Goal: Communication & Community: Participate in discussion

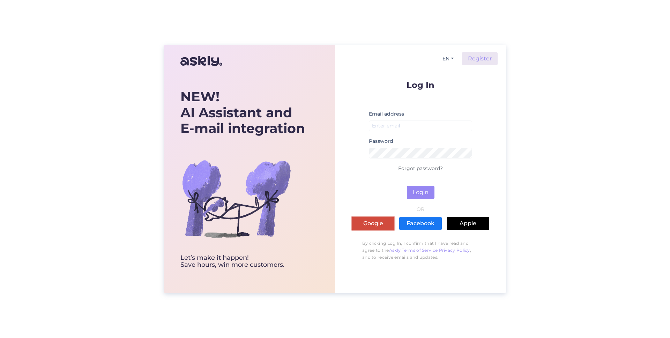
click at [374, 228] on link "Google" at bounding box center [373, 223] width 43 height 13
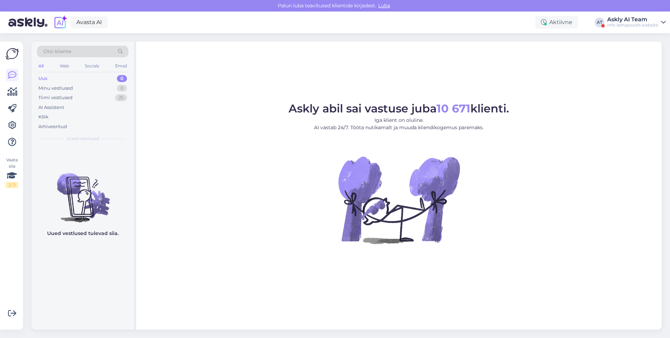
click at [637, 26] on div "Info kehapood's website" at bounding box center [632, 25] width 51 height 6
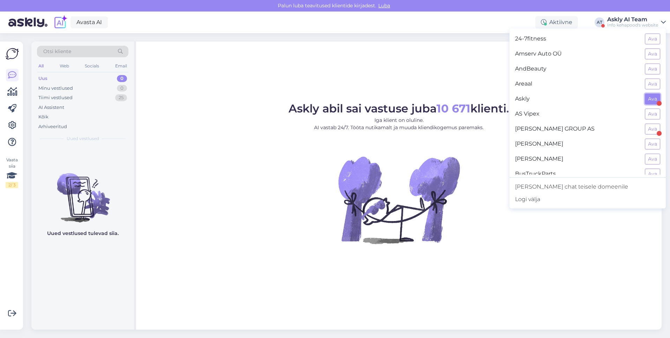
click at [651, 101] on button "Ava" at bounding box center [652, 99] width 15 height 11
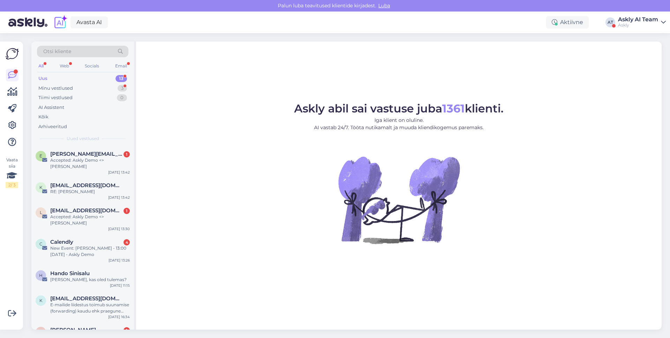
click at [634, 21] on div "Askly AI Team" at bounding box center [638, 20] width 40 height 6
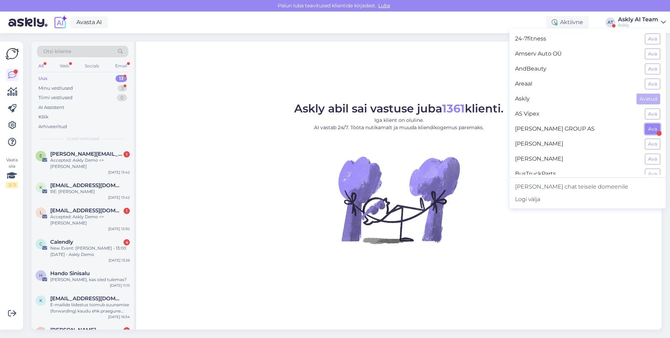
click at [649, 132] on button "Ava" at bounding box center [652, 129] width 15 height 11
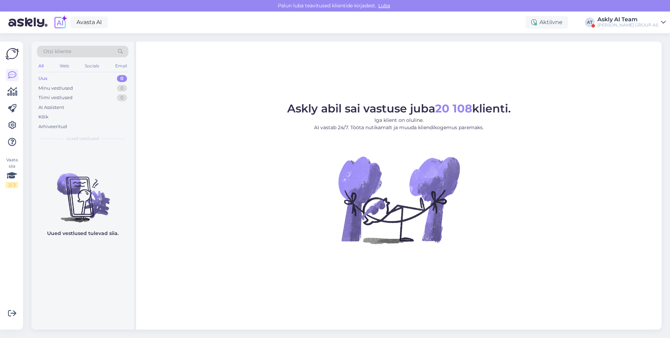
click at [613, 20] on div "Avasta AI Aktiivne AT Askly AI Team [PERSON_NAME] GROUP AS" at bounding box center [335, 23] width 670 height 22
click at [622, 22] on div "BAUHOF GROUP AS" at bounding box center [628, 25] width 61 height 6
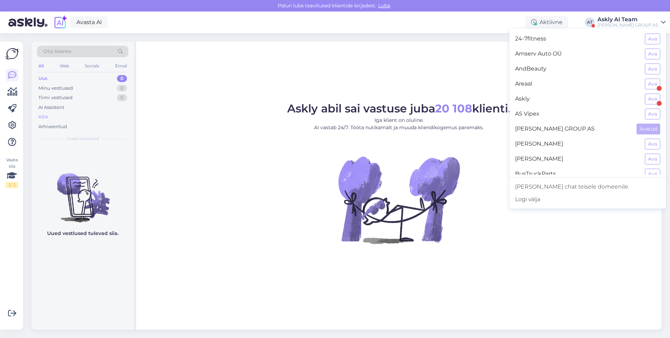
click at [56, 117] on div "Kõik" at bounding box center [82, 117] width 91 height 10
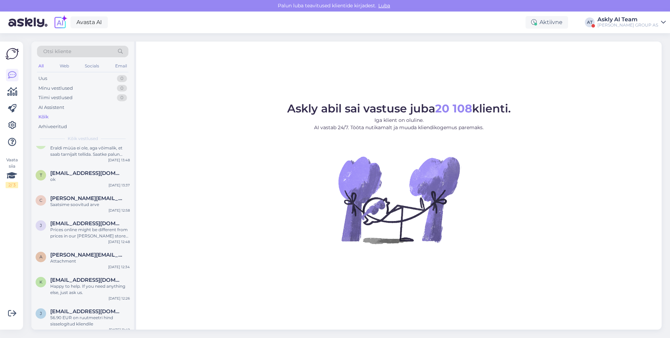
scroll to position [1273, 0]
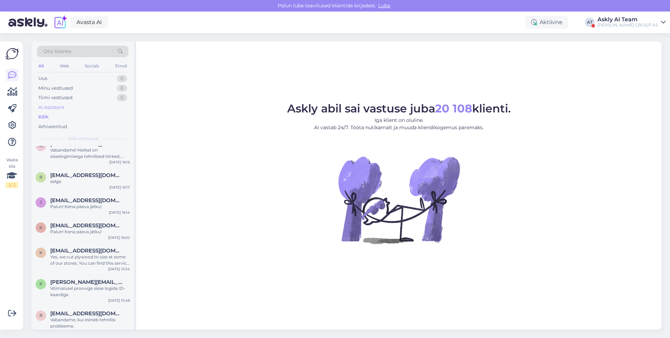
click at [64, 108] on div "AI Assistent" at bounding box center [51, 107] width 26 height 7
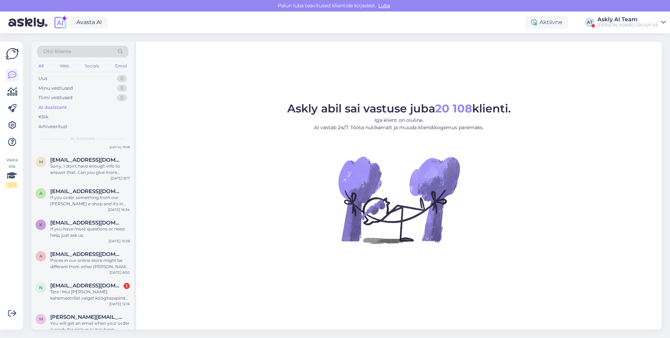
scroll to position [1937, 0]
click at [109, 304] on div "n nikitaanissin@gmail.com 1 Tere ! Mul oleks vaja kahemeetrilist valget köögita…" at bounding box center [82, 291] width 103 height 31
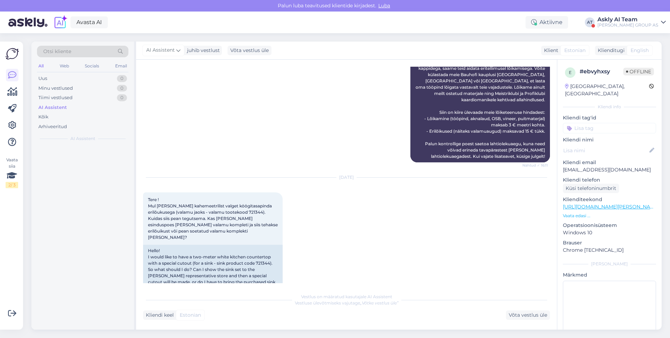
scroll to position [0, 0]
